Goal: Information Seeking & Learning: Learn about a topic

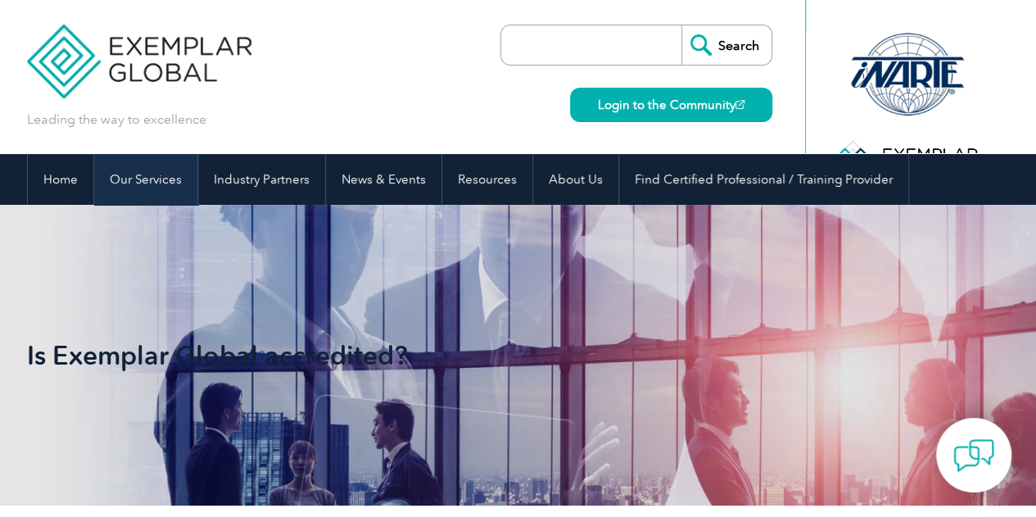
click at [126, 183] on link "Our Services" at bounding box center [145, 179] width 103 height 51
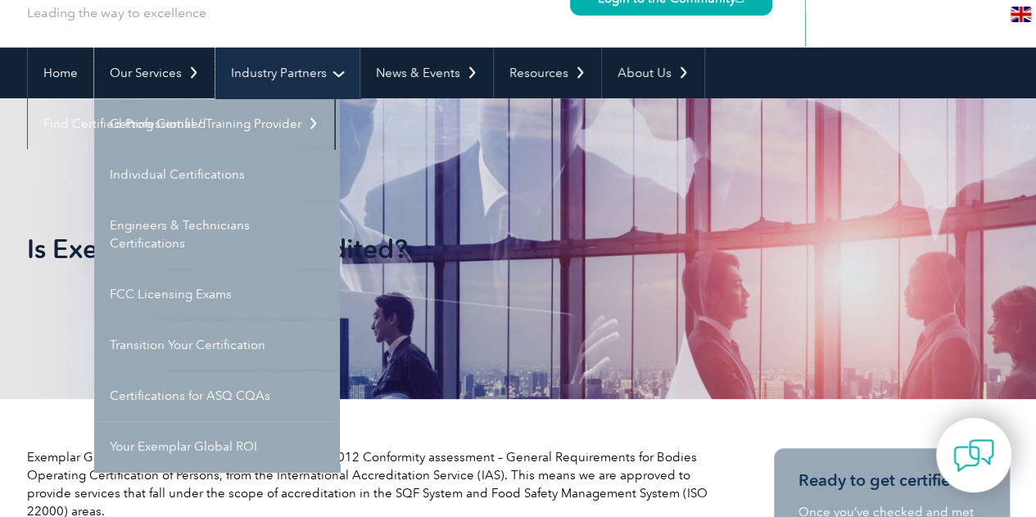
scroll to position [82, 0]
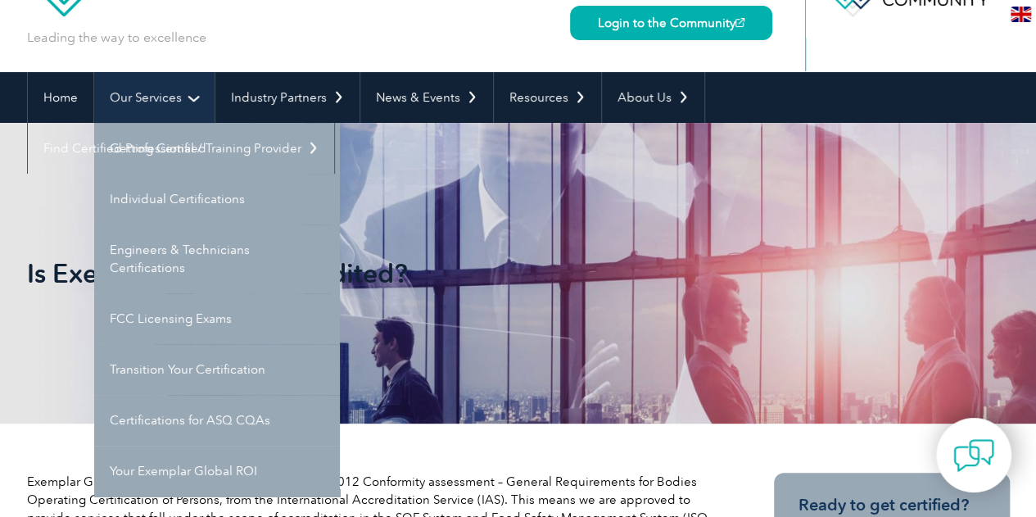
click at [138, 97] on link "Our Services" at bounding box center [154, 97] width 120 height 51
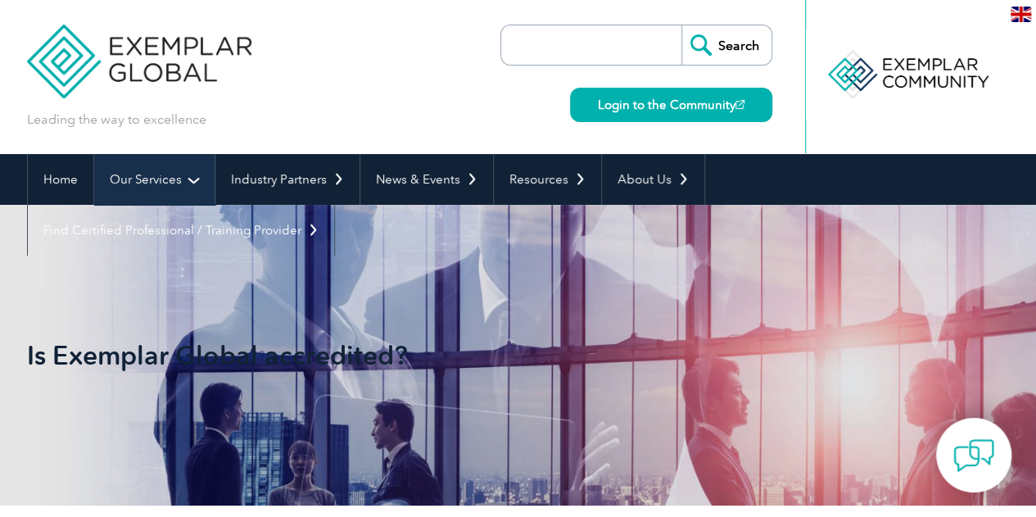
click at [149, 181] on link "Our Services" at bounding box center [154, 179] width 120 height 51
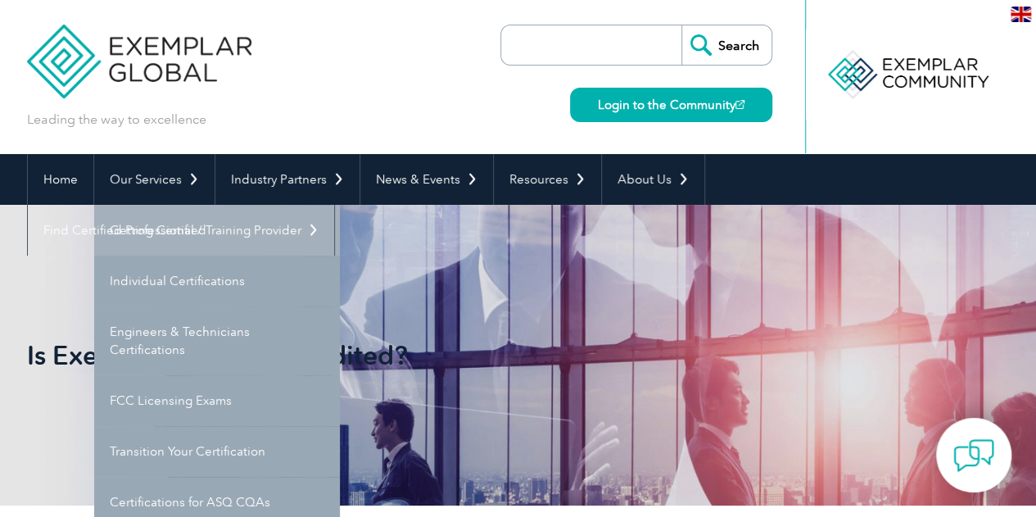
click at [154, 229] on link "Getting Certified" at bounding box center [217, 230] width 246 height 51
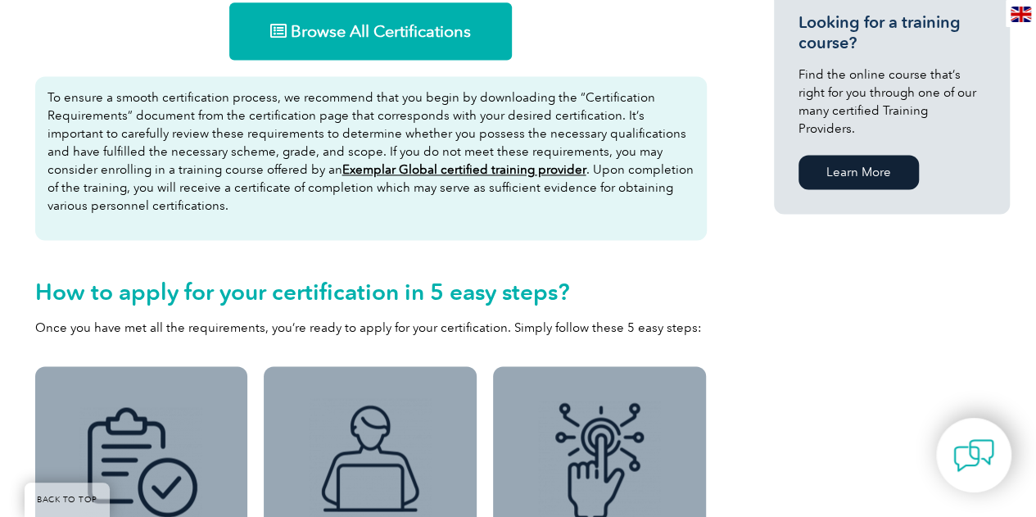
scroll to position [1064, 0]
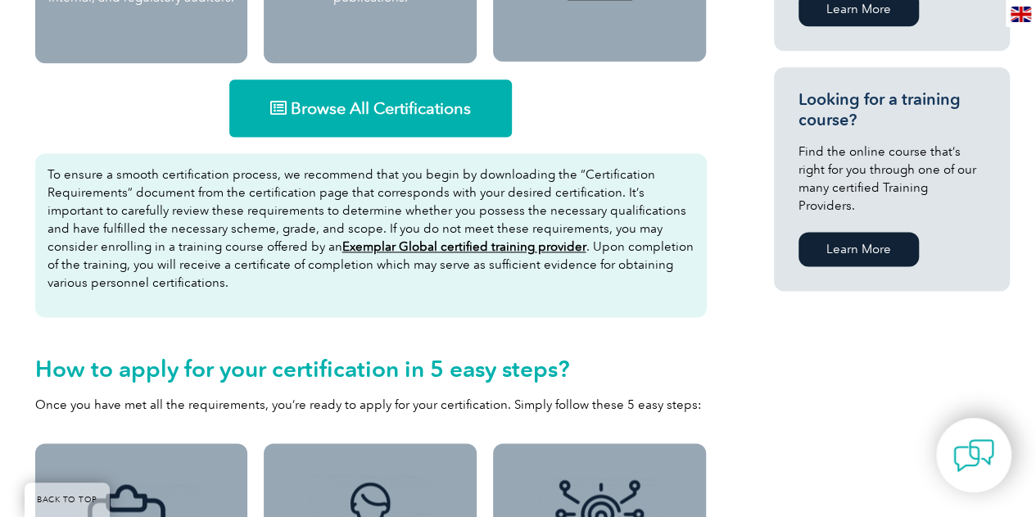
click at [382, 106] on span "Browse All Certifications" at bounding box center [381, 108] width 180 height 16
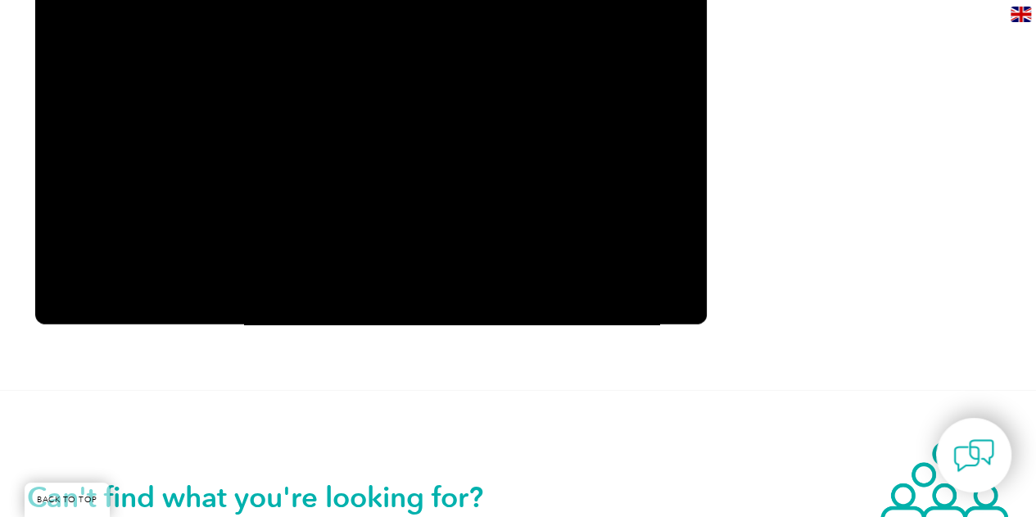
scroll to position [1801, 0]
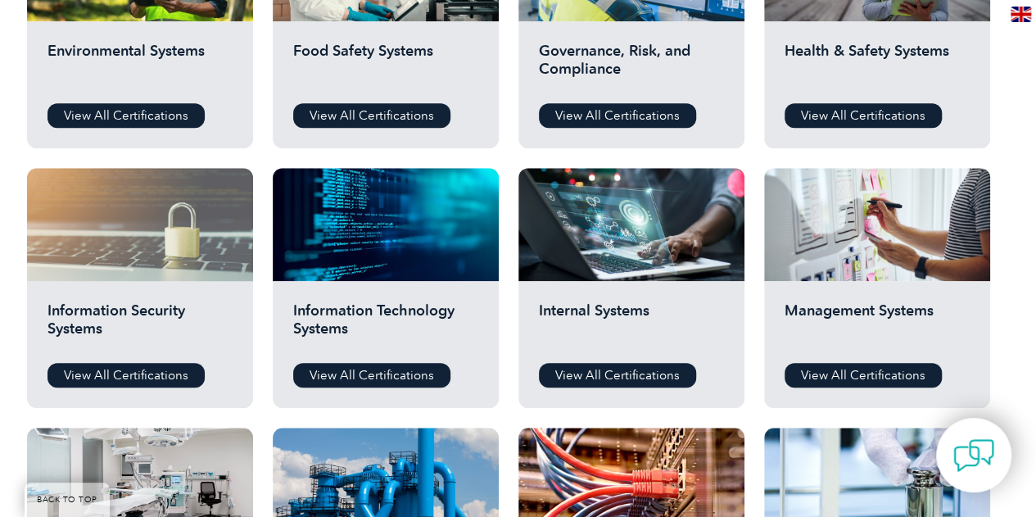
scroll to position [737, 0]
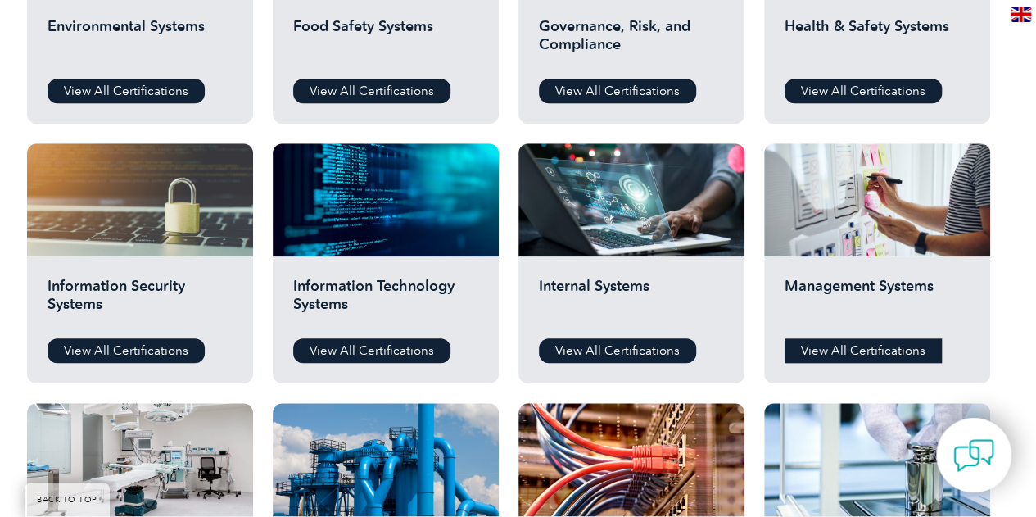
click at [839, 348] on link "View All Certifications" at bounding box center [862, 350] width 157 height 25
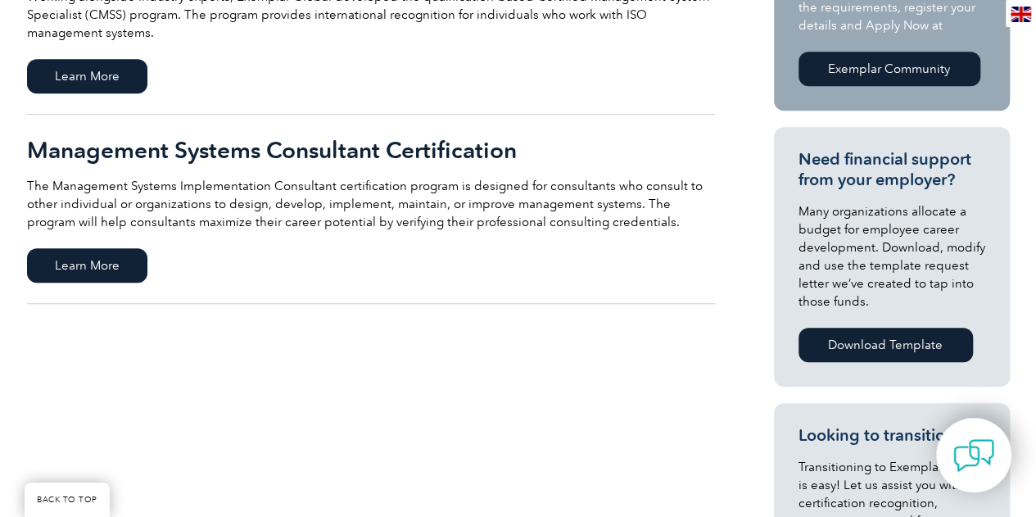
scroll to position [327, 0]
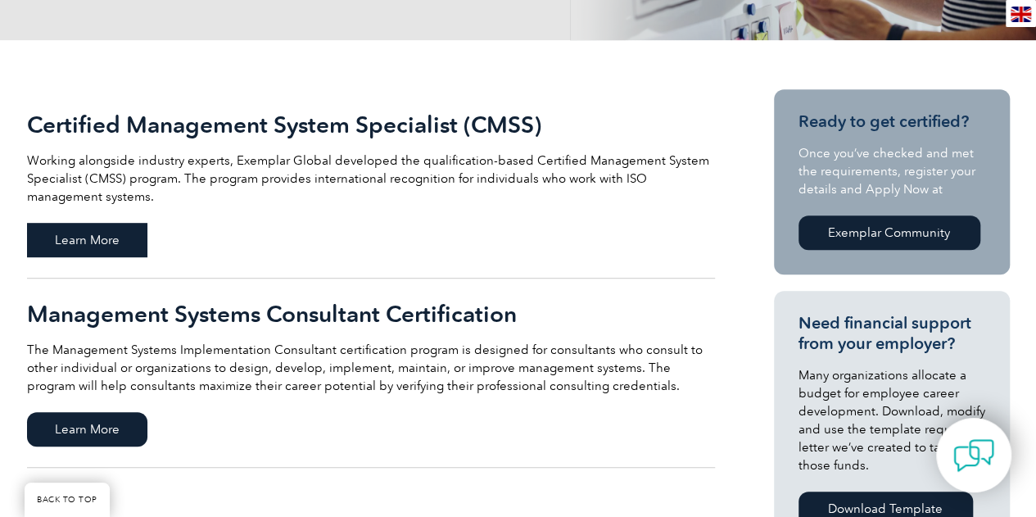
click at [106, 239] on span "Learn More" at bounding box center [87, 240] width 120 height 34
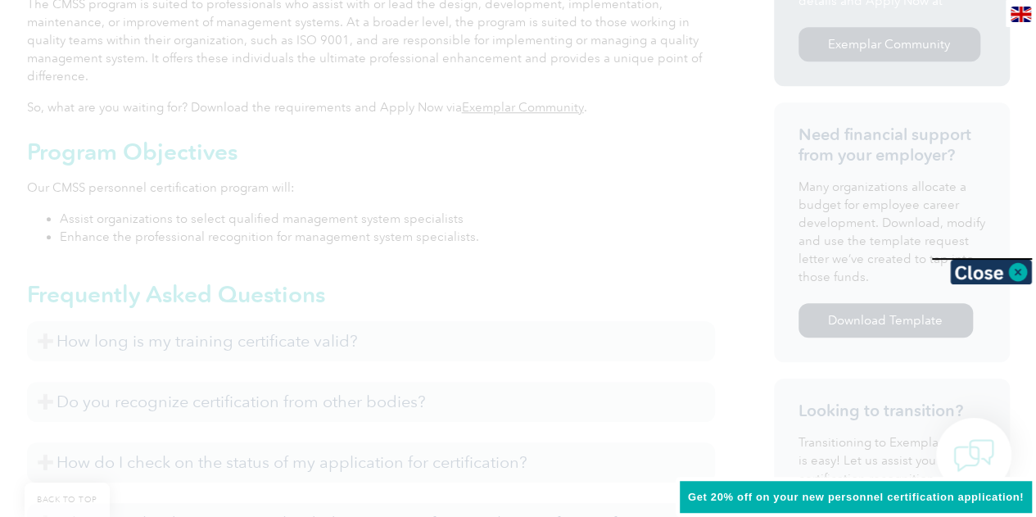
scroll to position [819, 0]
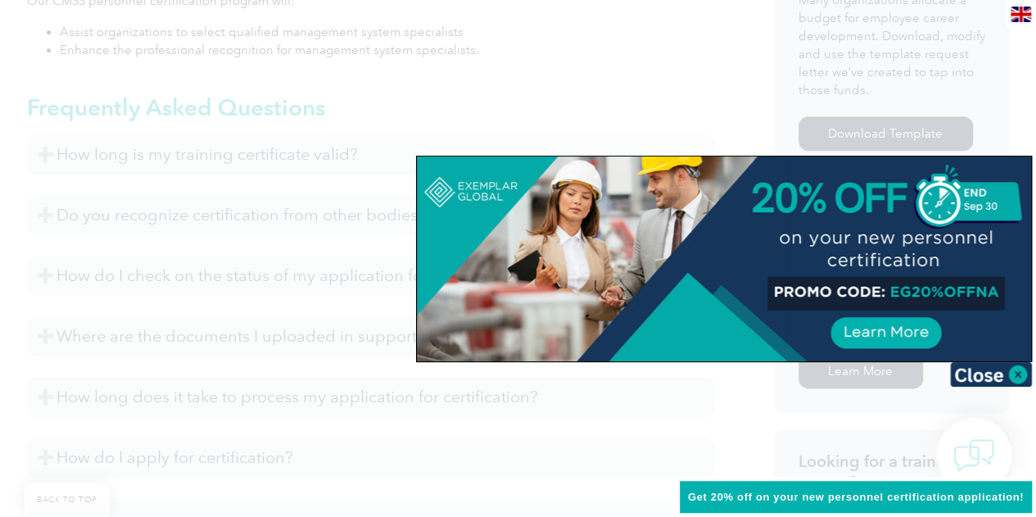
click at [543, 391] on div at bounding box center [518, 258] width 1036 height 517
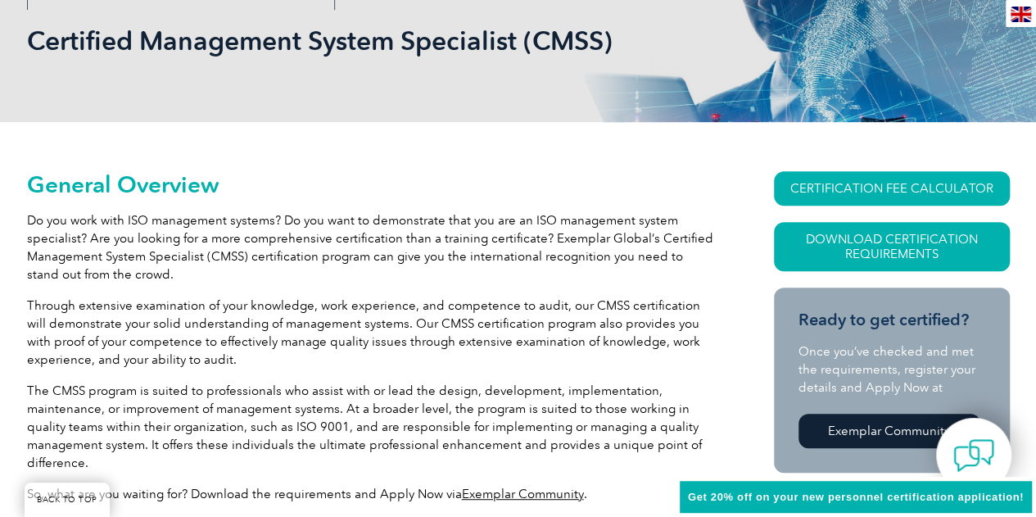
scroll to position [82, 0]
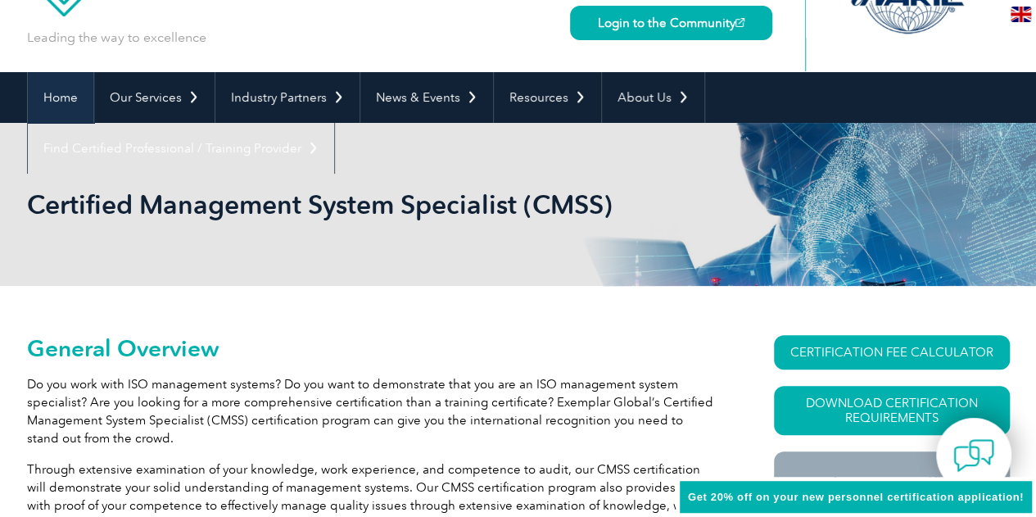
click at [67, 98] on link "Home" at bounding box center [60, 97] width 65 height 51
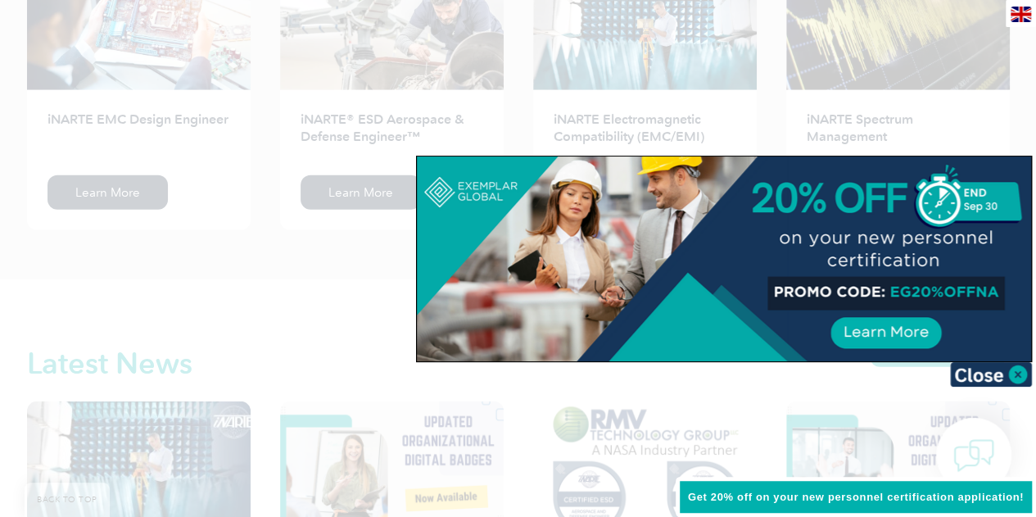
scroll to position [2374, 0]
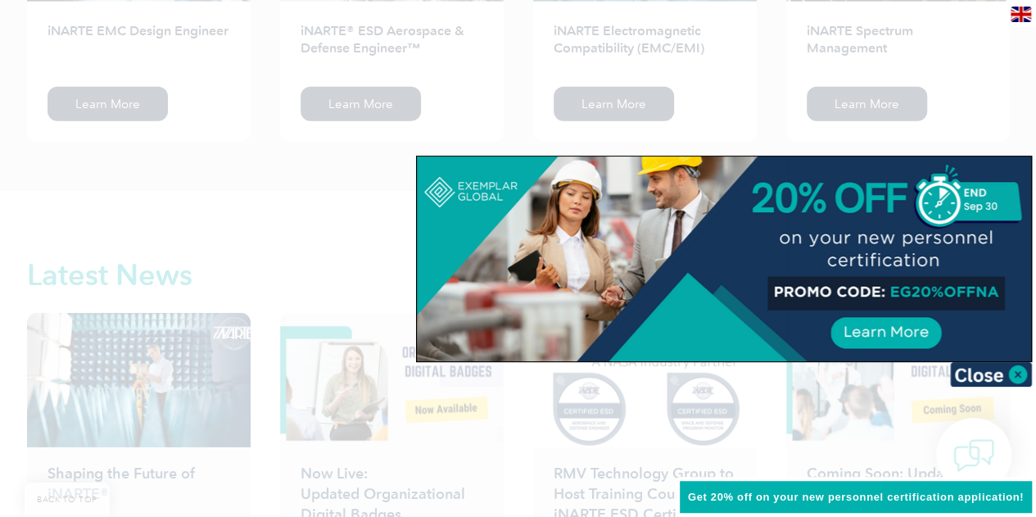
click at [342, 267] on div at bounding box center [518, 258] width 1036 height 517
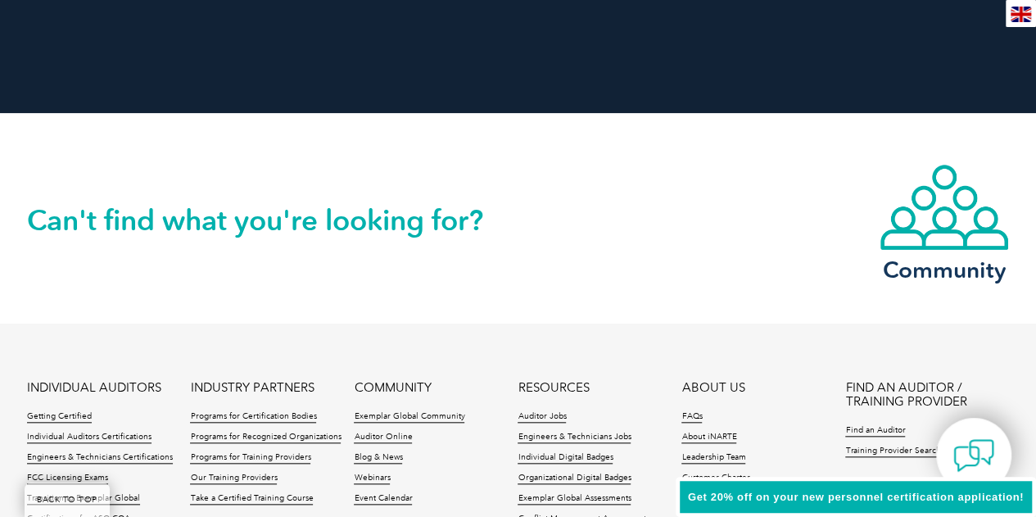
scroll to position [3556, 0]
